Goal: Transaction & Acquisition: Download file/media

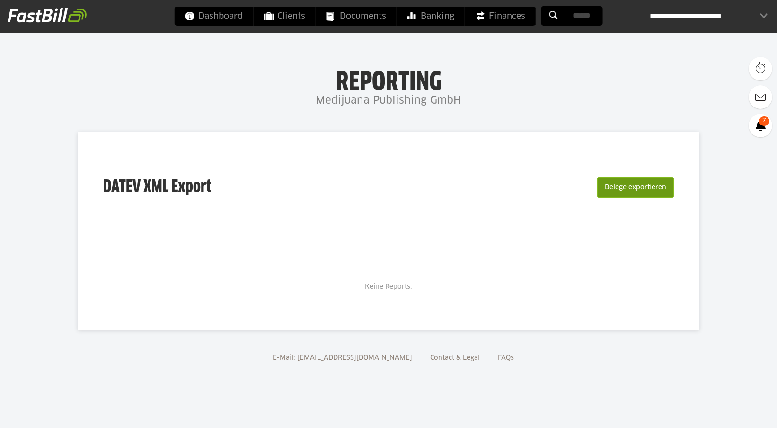
click at [630, 187] on button "Belege exportieren" at bounding box center [635, 187] width 77 height 21
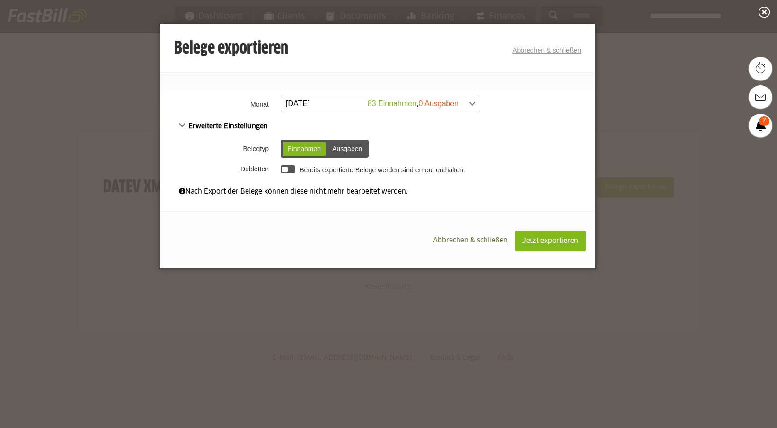
click at [303, 149] on div "Einnahmen" at bounding box center [303, 148] width 43 height 14
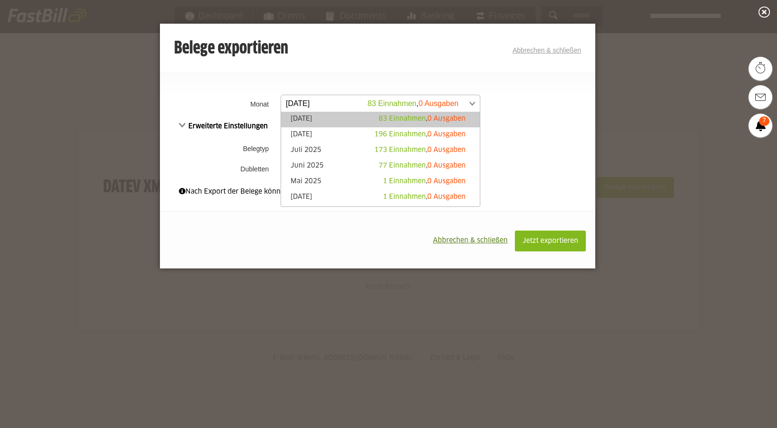
click at [322, 103] on span at bounding box center [375, 103] width 199 height 17
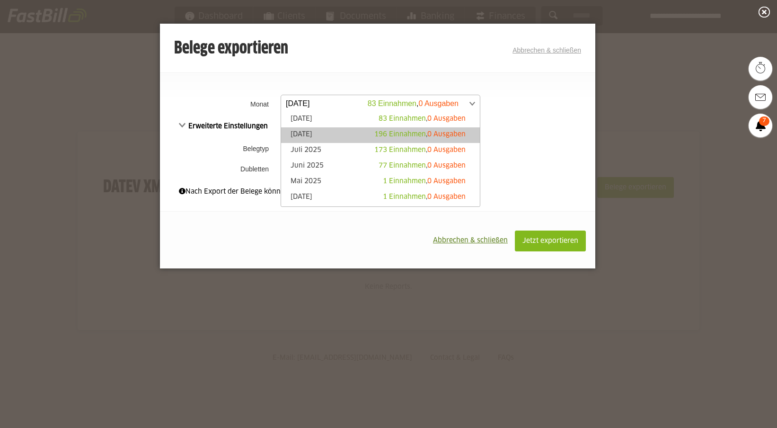
click at [316, 134] on link "[DATE] 196 Einnahmen , 0 Ausgaben" at bounding box center [380, 135] width 189 height 11
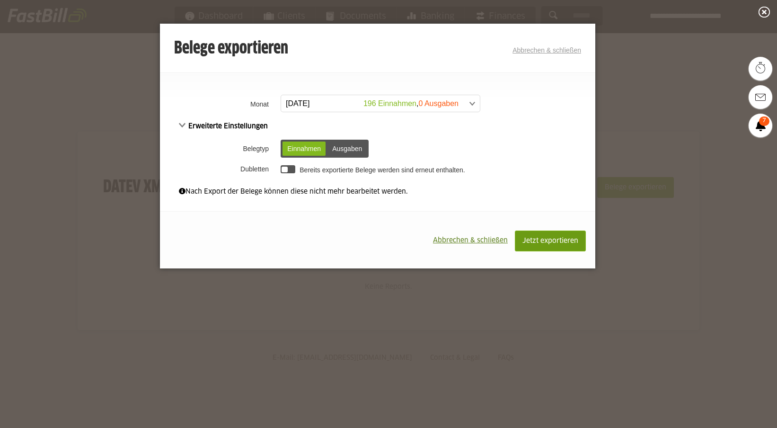
click at [550, 241] on span "Jetzt exportieren" at bounding box center [550, 240] width 56 height 7
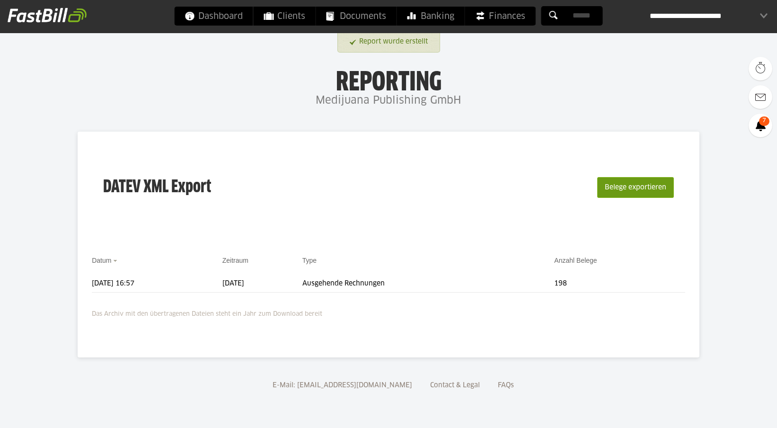
click at [629, 191] on button "Belege exportieren" at bounding box center [635, 187] width 77 height 21
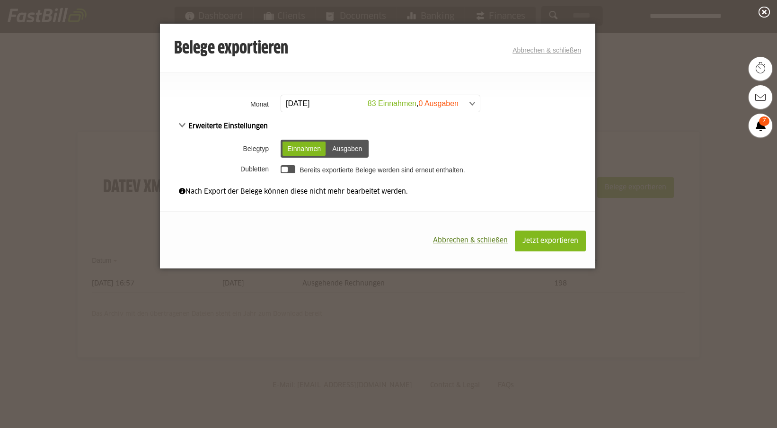
click at [540, 46] on link "Abbrechen & schließen" at bounding box center [546, 50] width 69 height 8
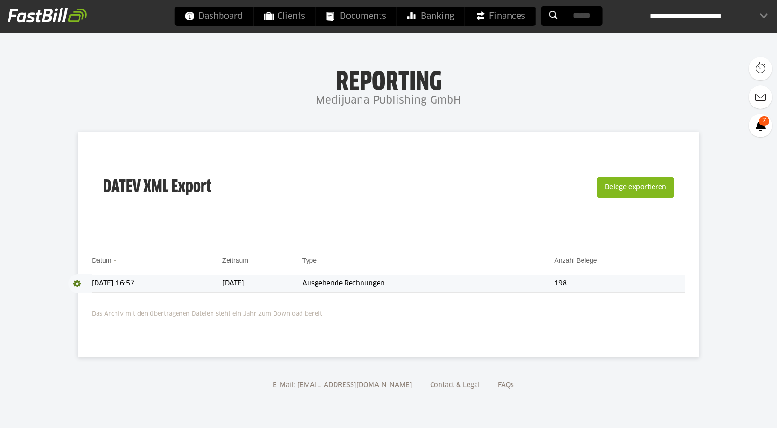
click at [112, 282] on td "[DATE] 16:57" at bounding box center [157, 284] width 130 height 18
click at [270, 283] on td "[DATE]" at bounding box center [262, 284] width 80 height 18
click at [380, 284] on td "Ausgehende Rechnungen" at bounding box center [428, 284] width 252 height 18
click at [581, 280] on td "198" at bounding box center [619, 284] width 131 height 18
click at [127, 283] on td "12.09.2025 16:57" at bounding box center [157, 284] width 130 height 18
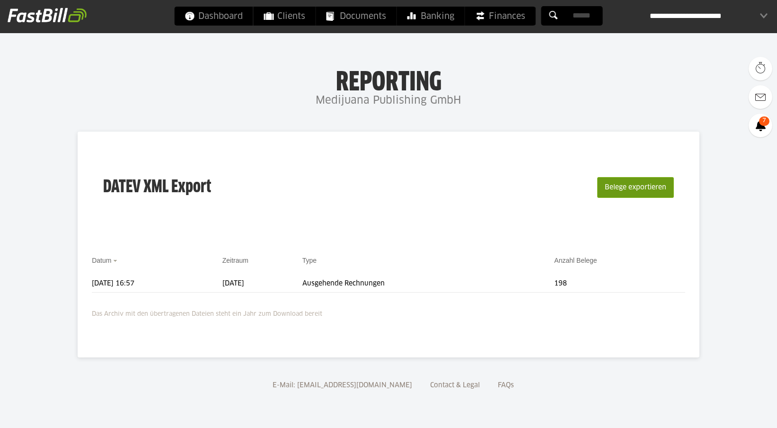
click at [635, 190] on button "Belege exportieren" at bounding box center [635, 187] width 77 height 21
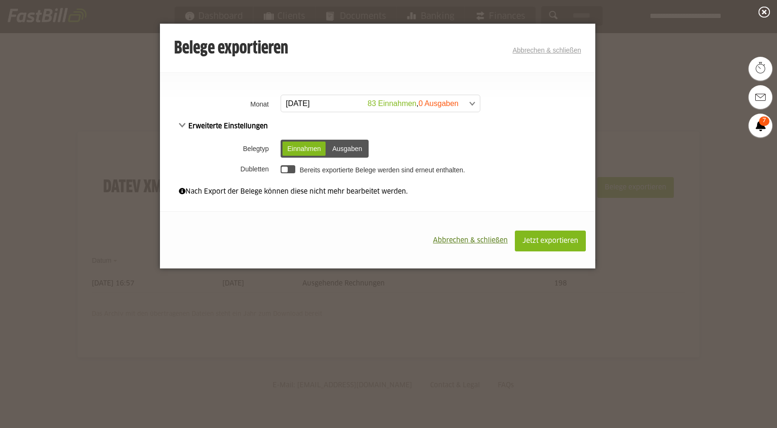
click at [466, 242] on span "Abbrechen & schließen" at bounding box center [470, 240] width 75 height 7
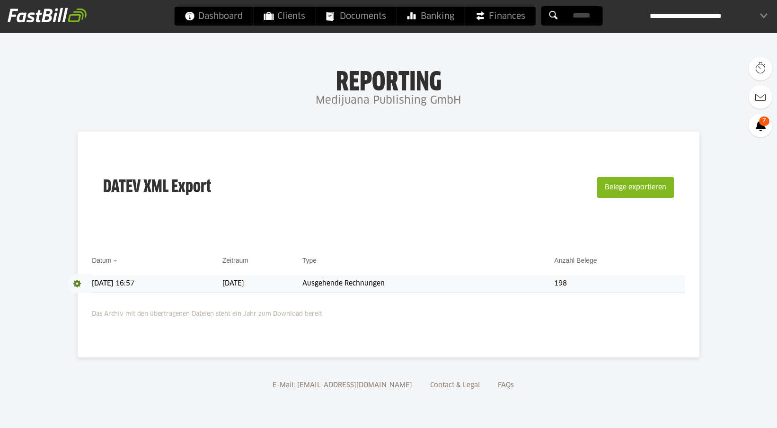
click at [254, 280] on td "[DATE]" at bounding box center [262, 284] width 80 height 18
click at [76, 280] on span at bounding box center [80, 283] width 24 height 19
click at [92, 296] on link "Download" at bounding box center [93, 295] width 51 height 11
click at [677, 56] on body "Dashboard Clients Documents Banking Finances Add-ons" at bounding box center [388, 214] width 777 height 428
